Goal: Navigation & Orientation: Find specific page/section

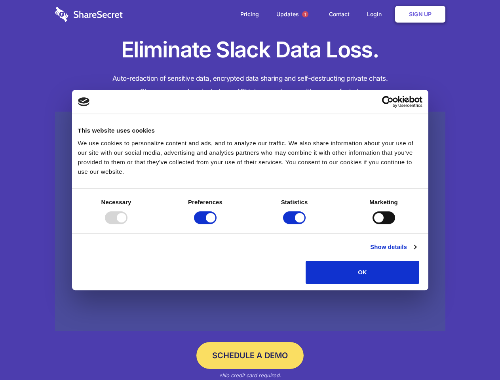
click at [127, 224] on div at bounding box center [116, 217] width 23 height 13
click at [216, 224] on input "Preferences" at bounding box center [205, 217] width 23 height 13
checkbox input "false"
click at [295, 224] on input "Statistics" at bounding box center [294, 217] width 23 height 13
checkbox input "false"
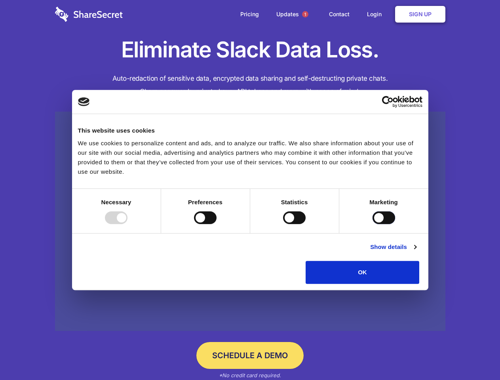
click at [372, 224] on input "Marketing" at bounding box center [383, 217] width 23 height 13
checkbox input "true"
click at [416, 252] on link "Show details" at bounding box center [393, 246] width 46 height 9
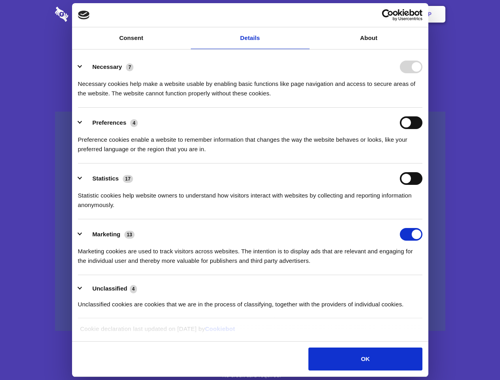
click at [422, 108] on li "Necessary 7 Necessary cookies help make a website usable by enabling basic func…" at bounding box center [250, 80] width 344 height 56
click at [305, 14] on span "1" at bounding box center [305, 14] width 6 height 6
